Goal: Find specific page/section: Find specific page/section

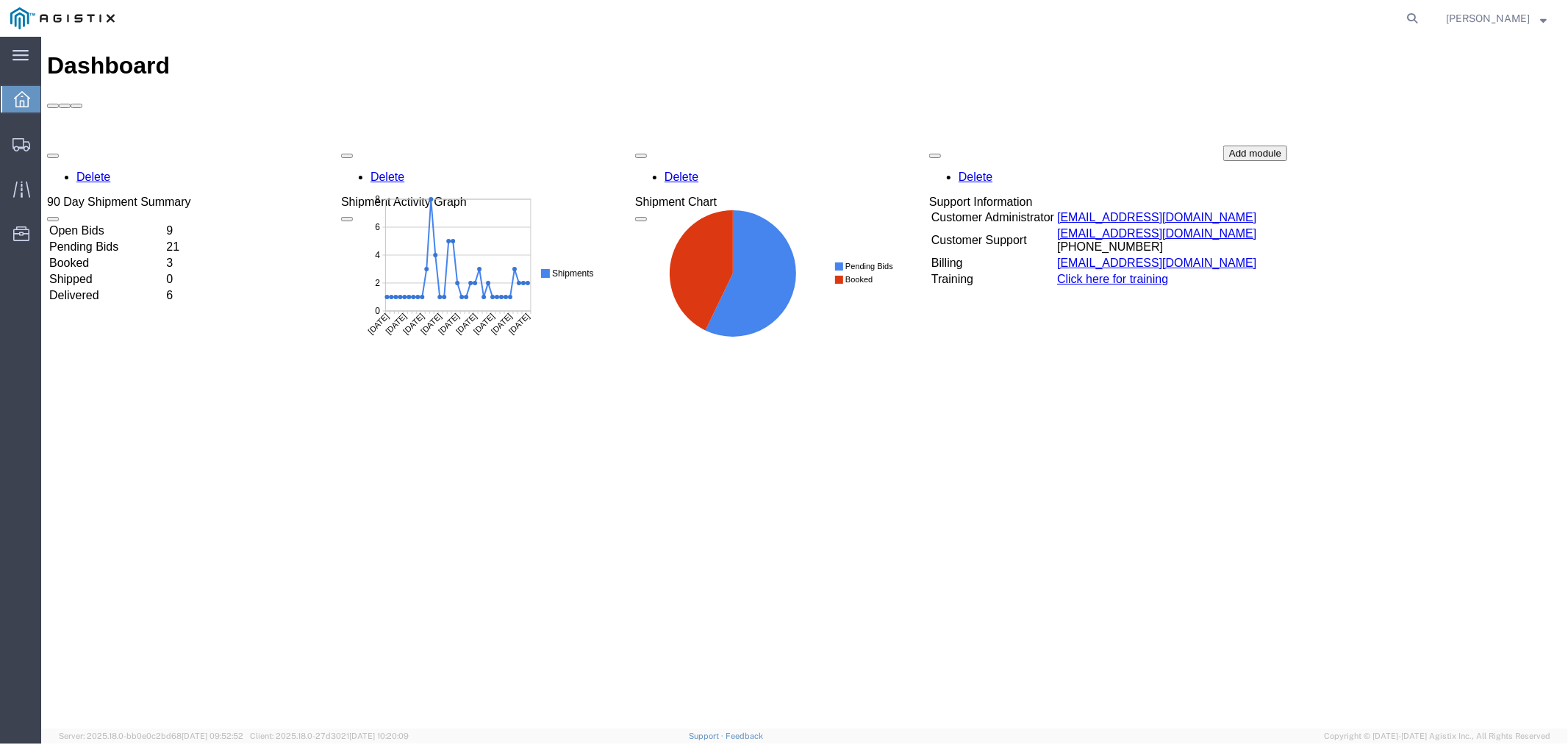
click at [132, 223] on td "Open Bids" at bounding box center [105, 230] width 115 height 14
